Goal: Task Accomplishment & Management: Complete application form

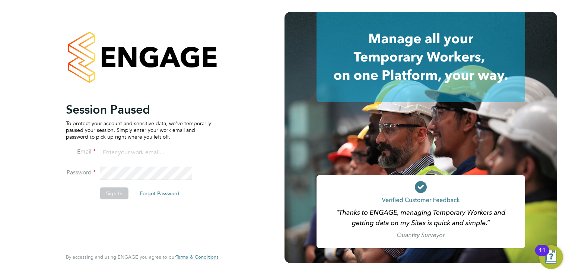
drag, startPoint x: 123, startPoint y: 146, endPoint x: 125, endPoint y: 150, distance: 4.2
click at [123, 146] on input at bounding box center [146, 152] width 92 height 13
type input "kay.cronin@prsjobs.com"
click at [110, 196] on button "Sign In" at bounding box center [114, 193] width 28 height 12
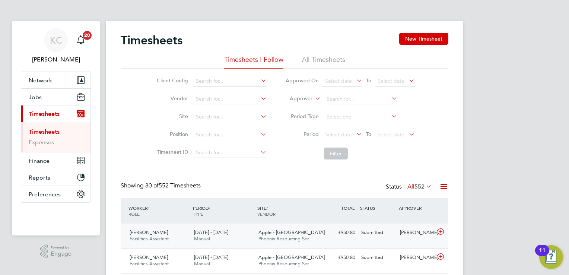
click at [353, 231] on div "£950.80 Submitted" at bounding box center [339, 233] width 39 height 12
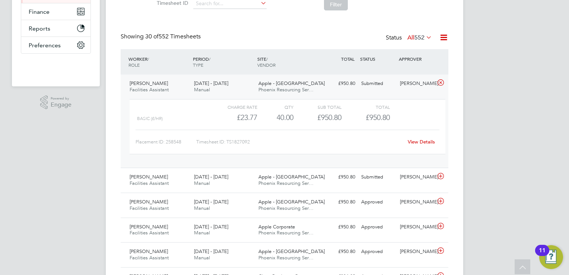
click at [422, 142] on link "View Details" at bounding box center [421, 142] width 27 height 6
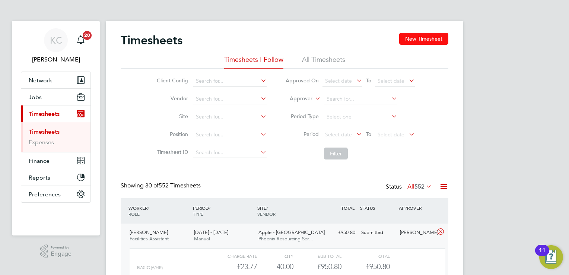
click at [428, 40] on button "New Timesheet" at bounding box center [423, 39] width 49 height 12
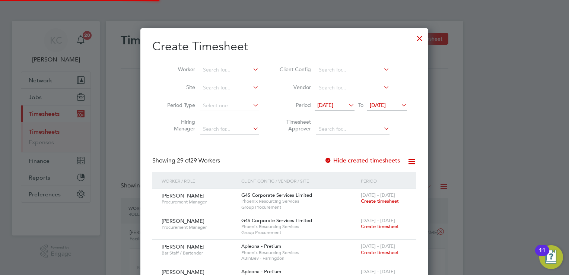
scroll to position [1021, 288]
click at [237, 69] on input at bounding box center [229, 70] width 59 height 10
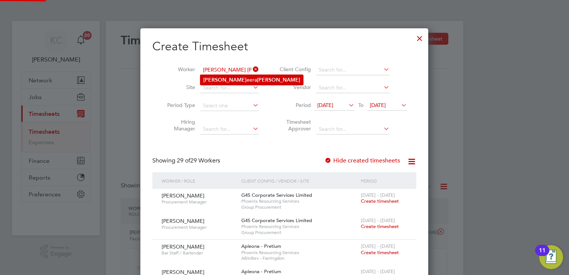
click at [257, 78] on b "[PERSON_NAME]" at bounding box center [278, 80] width 43 height 6
type input "[PERSON_NAME]"
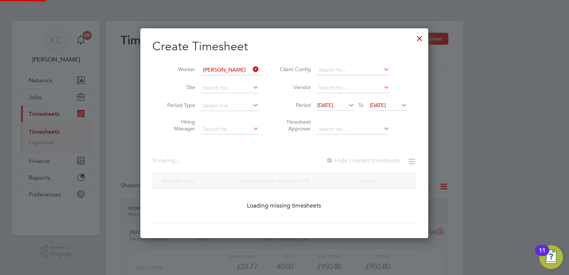
scroll to position [210, 288]
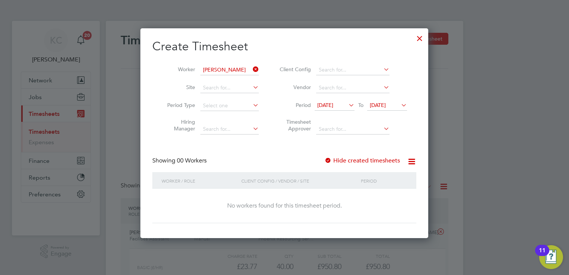
click at [386, 104] on span "[DATE]" at bounding box center [378, 105] width 16 height 7
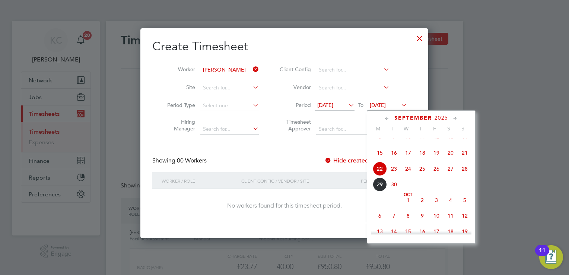
click at [440, 176] on span "26" at bounding box center [437, 169] width 14 height 14
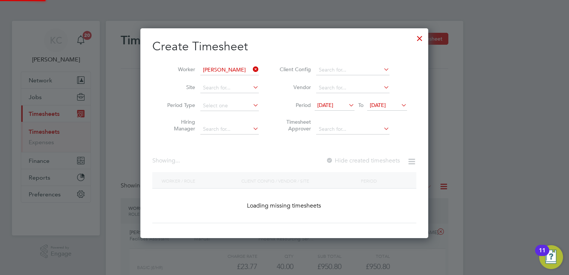
scroll to position [210, 288]
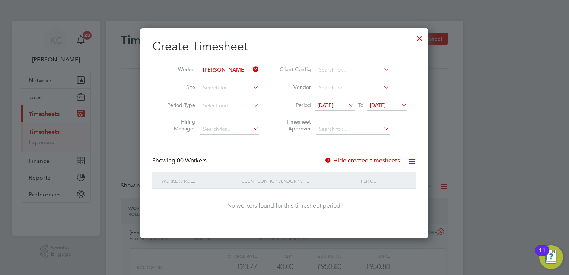
click at [326, 157] on div at bounding box center [328, 160] width 7 height 7
click at [400, 106] on icon at bounding box center [400, 105] width 0 height 10
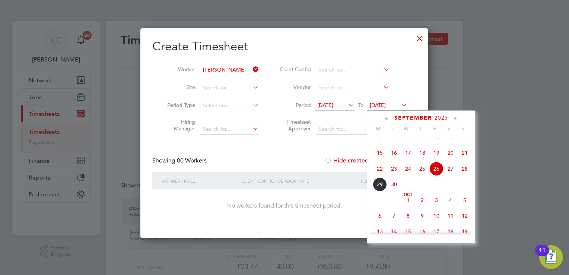
click at [441, 206] on span "3" at bounding box center [437, 200] width 14 height 14
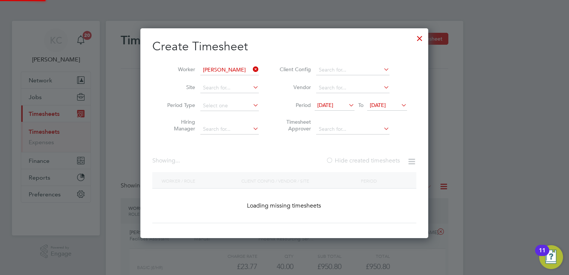
scroll to position [226, 288]
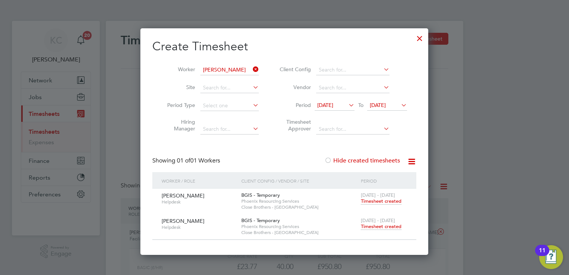
click at [383, 228] on span "Timesheet created" at bounding box center [381, 226] width 41 height 7
click at [374, 199] on span "Timesheet created" at bounding box center [381, 201] width 41 height 7
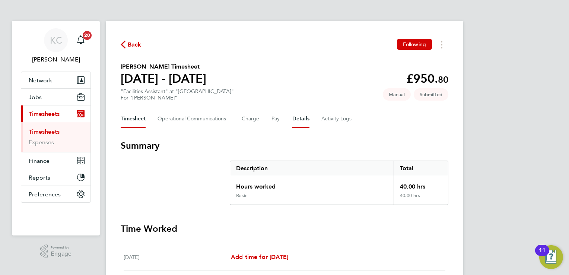
click at [304, 119] on button "Details" at bounding box center [301, 119] width 17 height 18
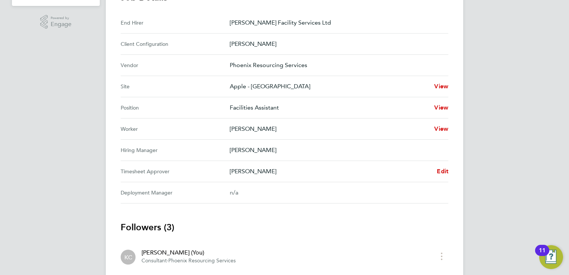
scroll to position [107, 0]
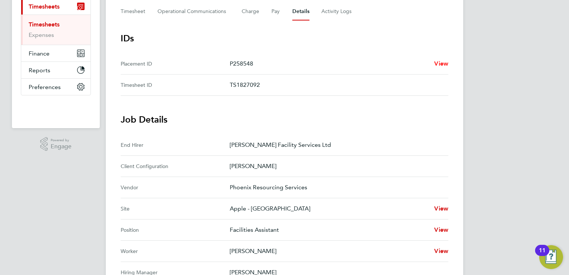
click at [442, 62] on span "View" at bounding box center [442, 63] width 14 height 7
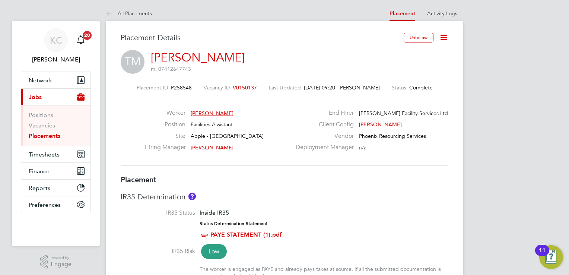
click at [447, 35] on icon at bounding box center [443, 37] width 9 height 9
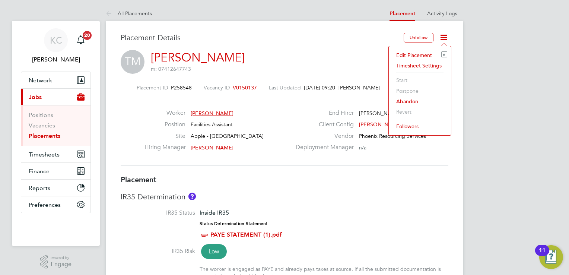
click at [422, 56] on li "Edit Placement e" at bounding box center [420, 55] width 55 height 10
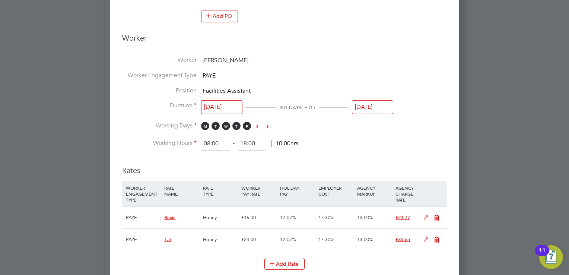
click at [375, 101] on input "[DATE]" at bounding box center [372, 107] width 41 height 14
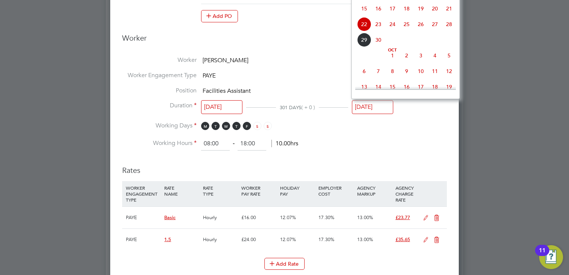
click at [382, 30] on span "23" at bounding box center [379, 24] width 14 height 14
type input "23 Sep 2025"
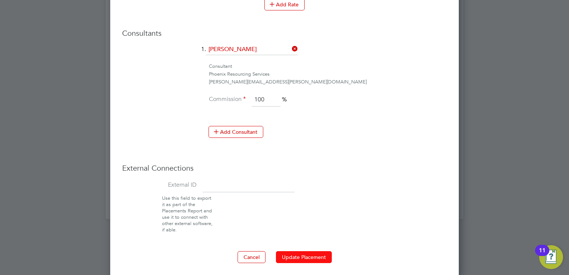
click at [287, 251] on button "Update Placement" at bounding box center [304, 257] width 56 height 12
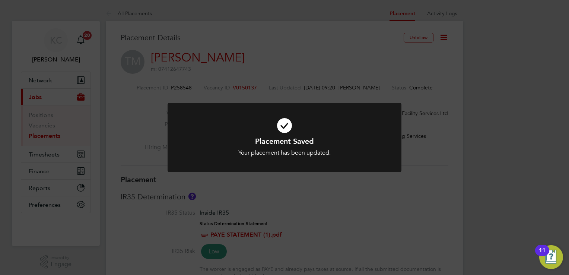
click at [45, 162] on div "Placement Saved Your placement has been updated. Cancel Okay" at bounding box center [284, 137] width 569 height 275
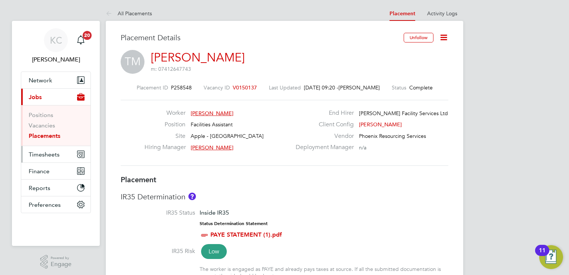
drag, startPoint x: 45, startPoint y: 154, endPoint x: 54, endPoint y: 158, distance: 9.2
click at [45, 155] on span "Timesheets" at bounding box center [44, 154] width 31 height 7
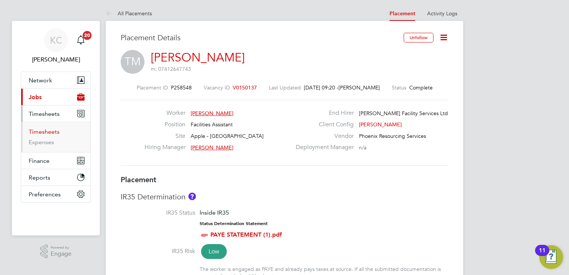
click at [50, 130] on link "Timesheets" at bounding box center [44, 131] width 31 height 7
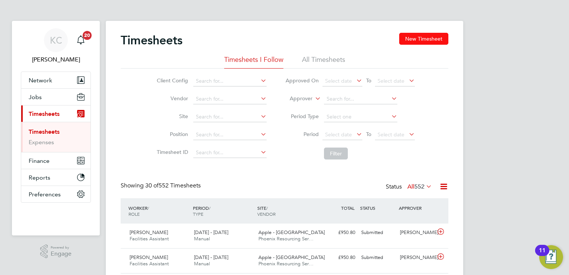
click at [440, 35] on button "New Timesheet" at bounding box center [423, 39] width 49 height 12
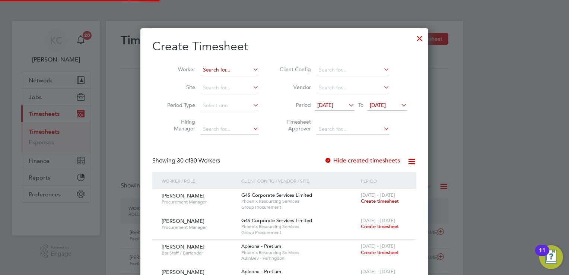
click at [212, 72] on input at bounding box center [229, 70] width 59 height 10
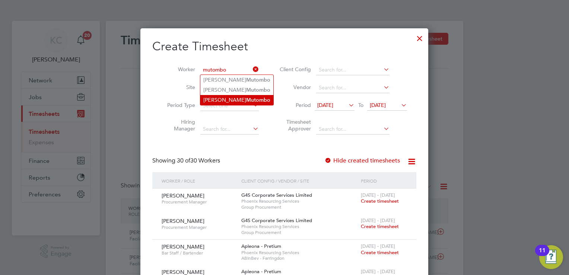
click at [246, 99] on b "Mutombo" at bounding box center [258, 100] width 24 height 6
type input "[PERSON_NAME]"
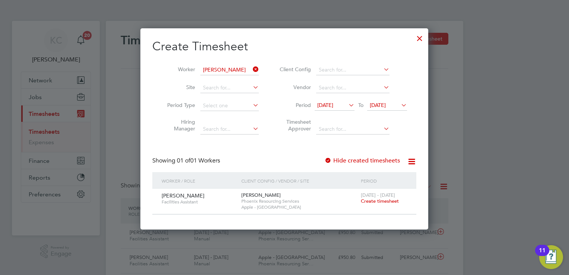
click at [370, 201] on span "Create timesheet" at bounding box center [380, 201] width 38 height 6
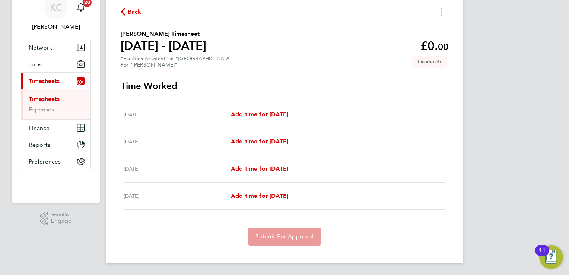
click at [255, 163] on div "Mon 22 Sep Add time for Mon 22 Sep Add time for Mon 22 Sep" at bounding box center [285, 168] width 322 height 27
click at [257, 168] on span "Add time for Mon 22 Sep" at bounding box center [259, 168] width 57 height 7
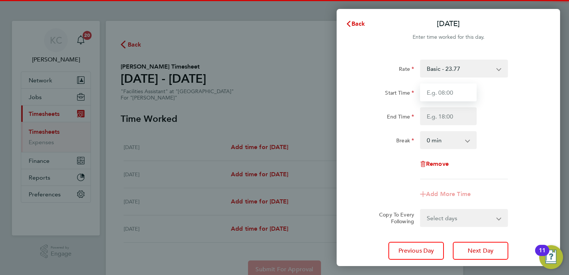
drag, startPoint x: 434, startPoint y: 100, endPoint x: 476, endPoint y: 92, distance: 42.5
click at [437, 101] on input "Start Time" at bounding box center [448, 92] width 57 height 18
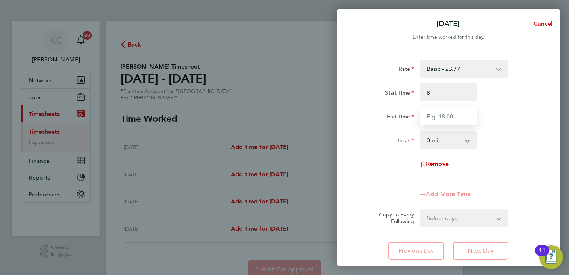
type input "08:00"
type input "17:00"
click at [435, 134] on select "0 min 15 min 30 min 45 min 60 min 75 min 90 min" at bounding box center [444, 140] width 46 height 16
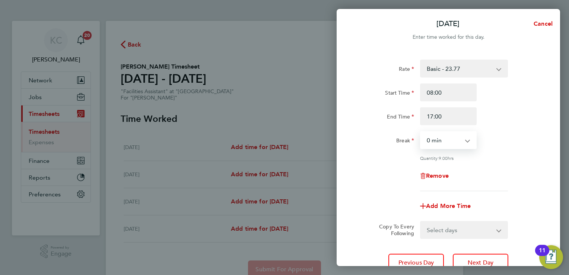
select select "60"
click at [421, 132] on select "0 min 15 min 30 min 45 min 60 min 75 min 90 min" at bounding box center [444, 140] width 46 height 16
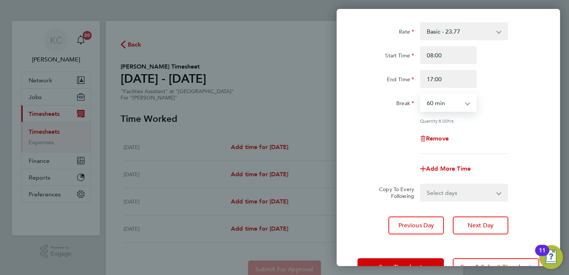
click at [451, 196] on select "Select days Tuesday" at bounding box center [460, 192] width 78 height 16
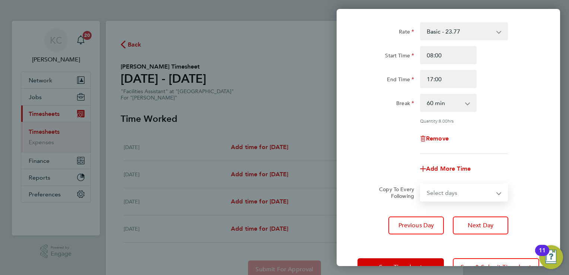
click at [462, 196] on select "Select days Tuesday" at bounding box center [460, 192] width 78 height 16
select select "TUE"
click at [421, 184] on select "Select days Tuesday" at bounding box center [460, 192] width 78 height 16
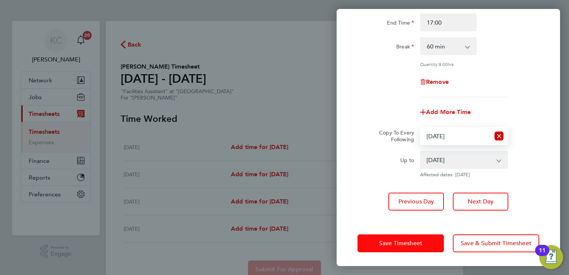
click at [390, 241] on span "Save Timesheet" at bounding box center [400, 243] width 43 height 7
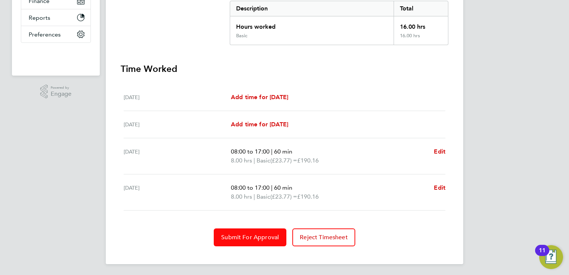
click at [231, 241] on button "Submit For Approval" at bounding box center [250, 237] width 73 height 18
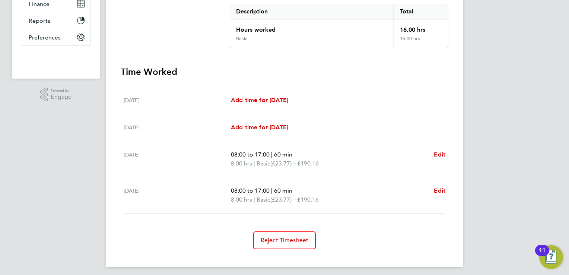
scroll to position [159, 0]
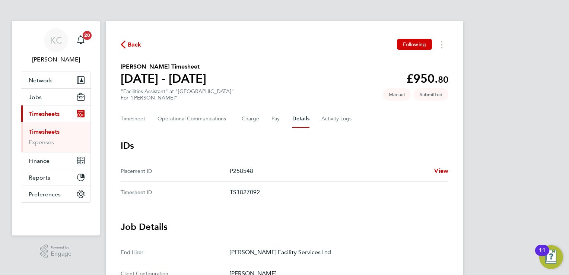
click at [40, 130] on link "Timesheets" at bounding box center [44, 131] width 31 height 7
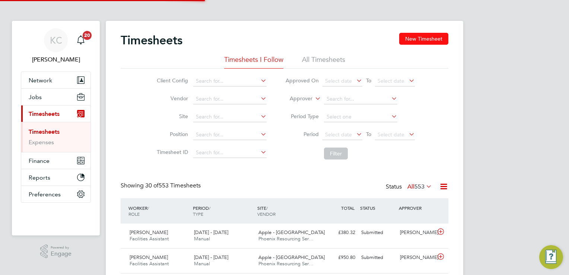
click at [422, 36] on button "New Timesheet" at bounding box center [423, 39] width 49 height 12
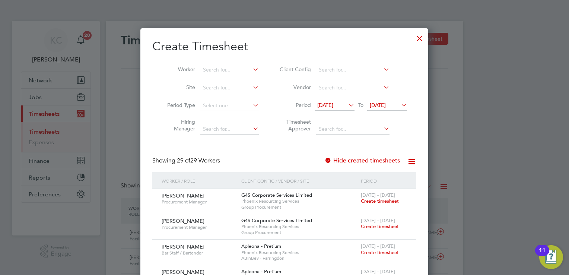
click at [397, 99] on li "Period [DATE] To [DATE]" at bounding box center [342, 106] width 148 height 18
drag, startPoint x: 373, startPoint y: 104, endPoint x: 412, endPoint y: 130, distance: 47.4
click at [382, 110] on span "[DATE]" at bounding box center [387, 106] width 40 height 10
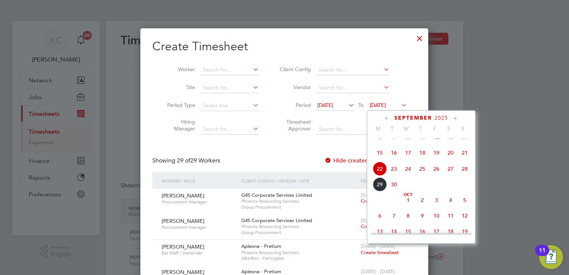
click at [432, 207] on span "3" at bounding box center [437, 200] width 14 height 14
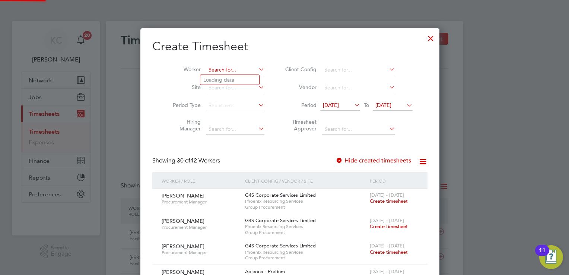
click at [237, 72] on input at bounding box center [235, 70] width 59 height 10
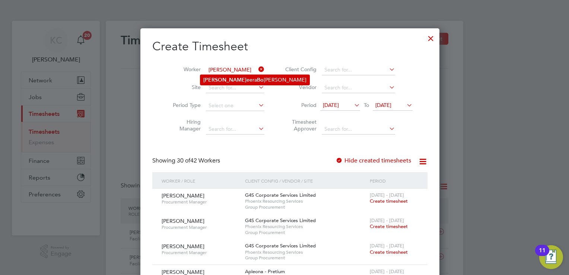
type input "[PERSON_NAME]"
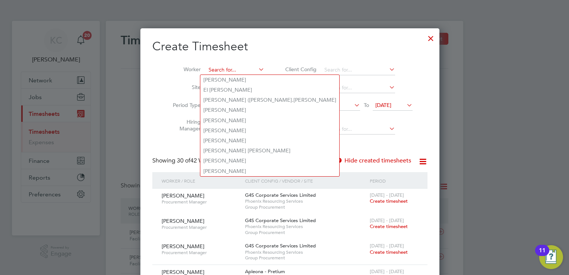
click at [244, 66] on input at bounding box center [235, 70] width 59 height 10
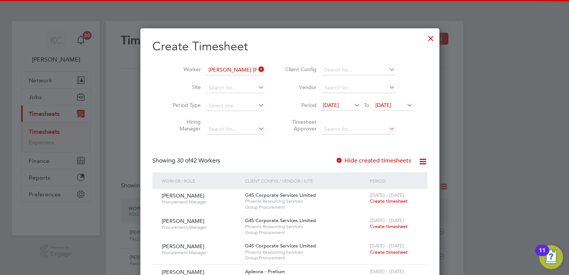
click at [257, 79] on b "[PERSON_NAME]" at bounding box center [278, 80] width 43 height 6
type input "[PERSON_NAME]"
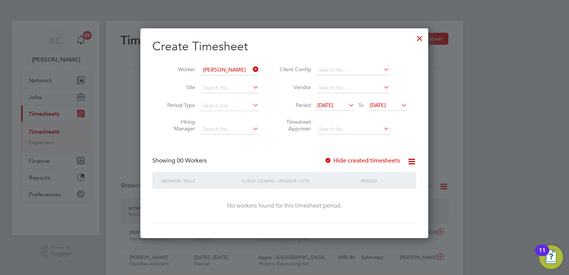
click at [386, 104] on span "[DATE]" at bounding box center [378, 105] width 16 height 7
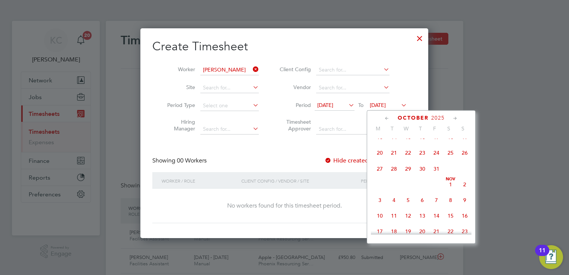
scroll to position [211, 0]
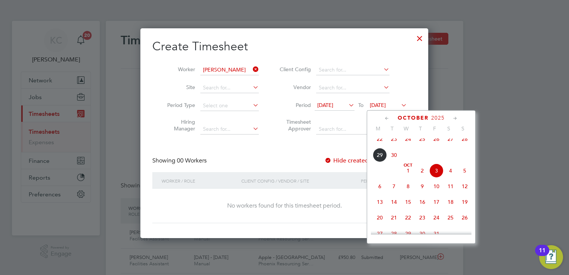
click at [438, 202] on div "[DATE] 2 3 4 5 6 7 8 9 10 11 12 13 14 15 16 17 18 19 20 21 22 23 24 25 26 27 28…" at bounding box center [426, 203] width 110 height 79
click at [438, 193] on span "10" at bounding box center [437, 186] width 14 height 14
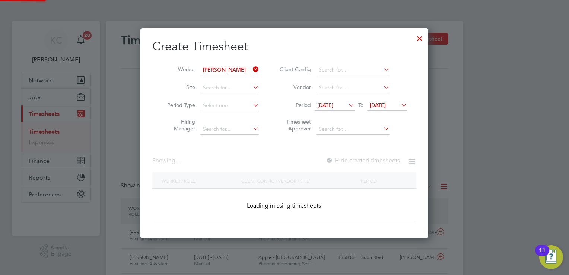
scroll to position [210, 288]
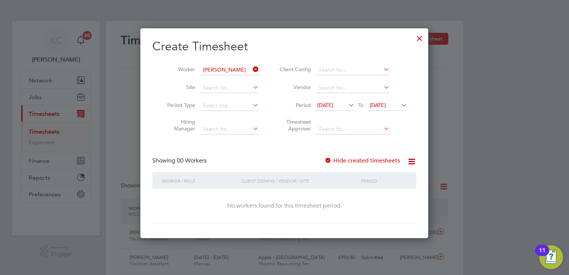
click at [326, 159] on div at bounding box center [328, 160] width 7 height 7
click at [386, 105] on span "[DATE]" at bounding box center [378, 105] width 16 height 7
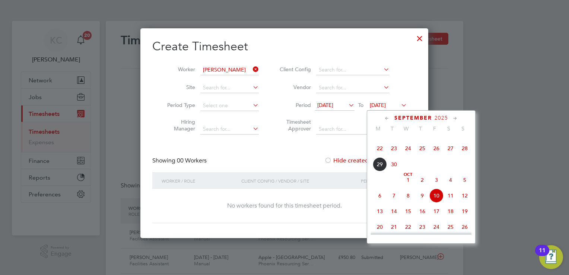
scroll to position [190, 0]
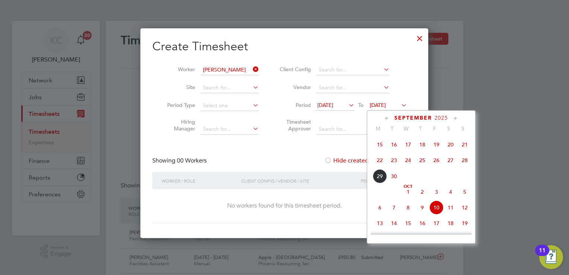
click at [436, 197] on span "3" at bounding box center [437, 192] width 14 height 14
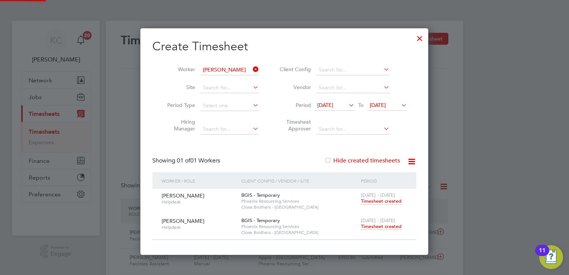
scroll to position [226, 288]
click at [391, 227] on span "Timesheet created" at bounding box center [381, 226] width 41 height 7
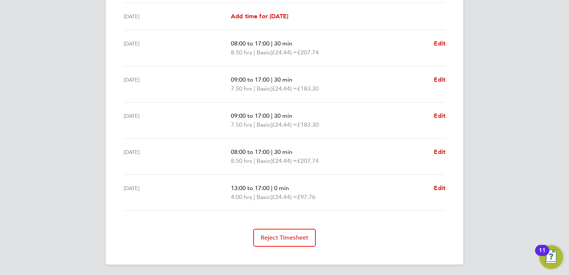
scroll to position [44, 0]
